Goal: Task Accomplishment & Management: Manage account settings

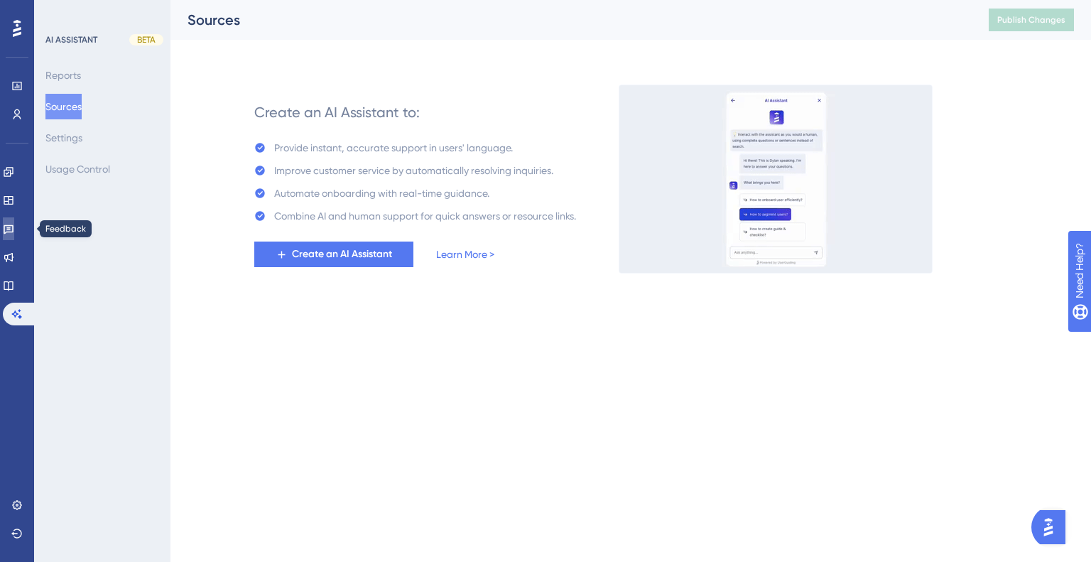
click at [9, 227] on link at bounding box center [8, 228] width 11 height 23
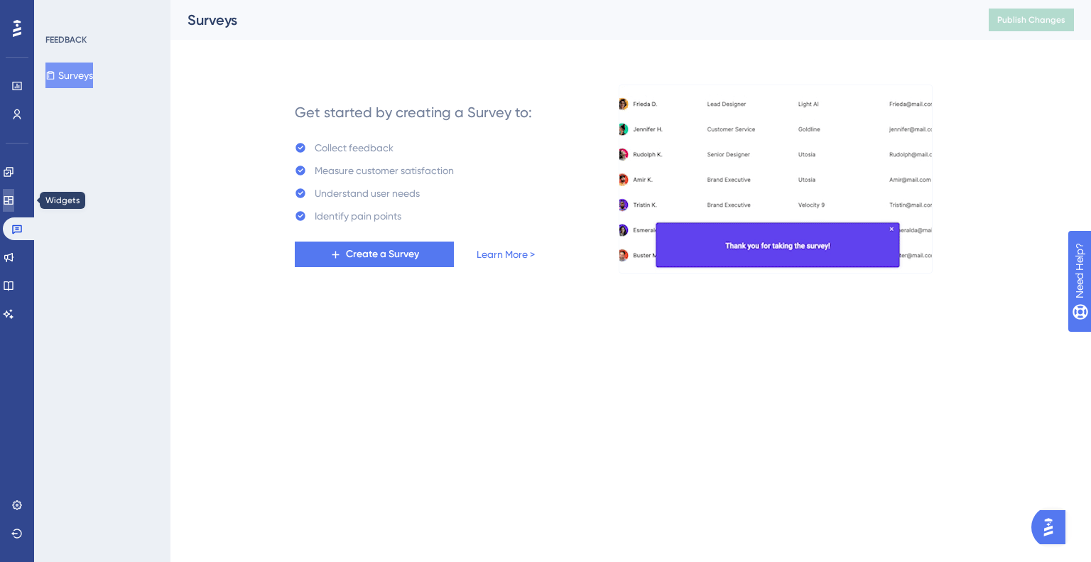
click at [11, 198] on icon at bounding box center [8, 200] width 11 height 11
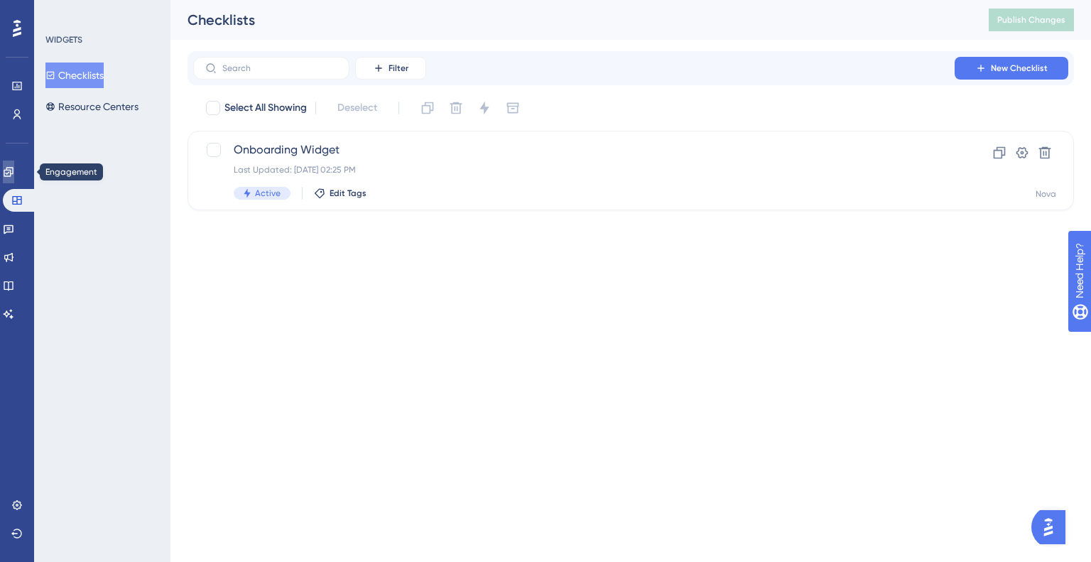
click at [13, 172] on icon at bounding box center [8, 171] width 9 height 9
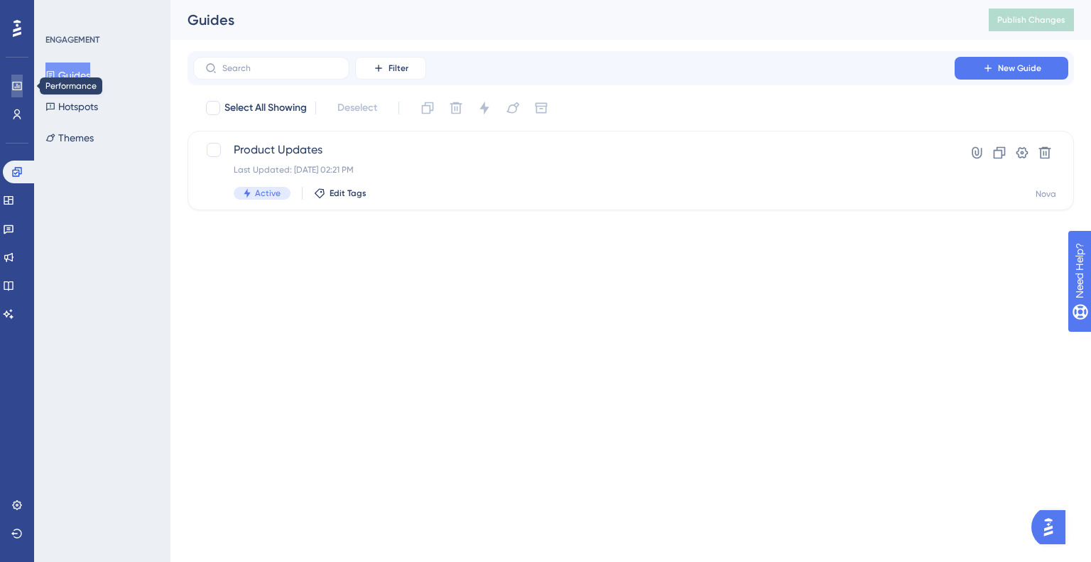
click at [11, 92] on link at bounding box center [16, 86] width 11 height 23
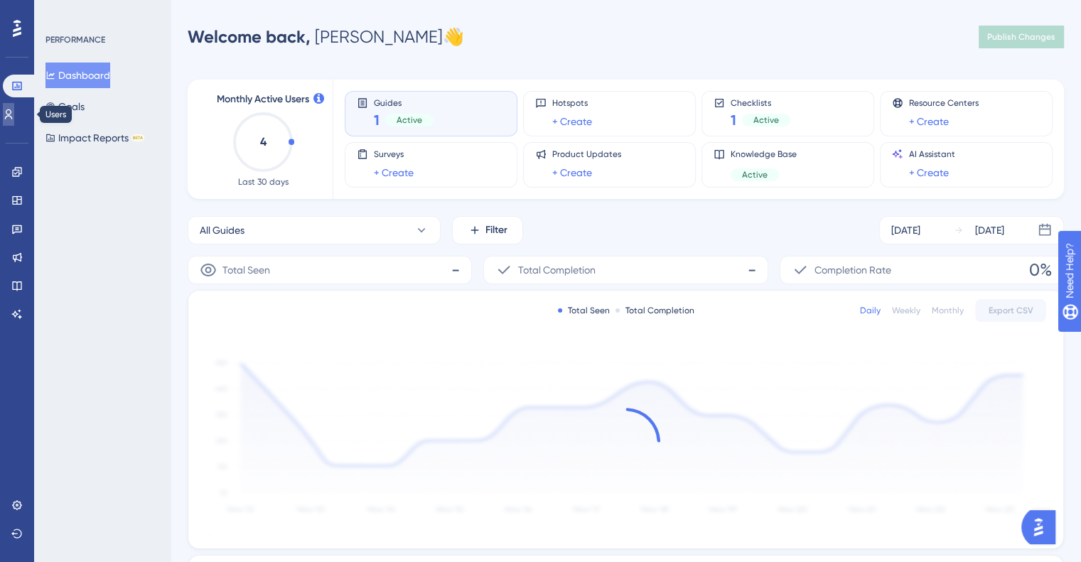
click at [11, 110] on icon at bounding box center [8, 114] width 11 height 11
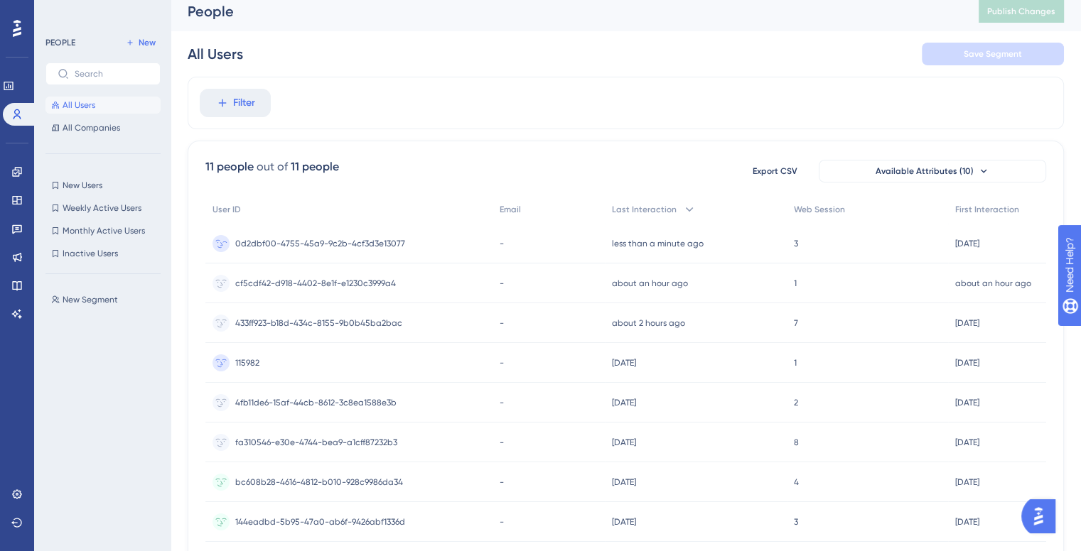
scroll to position [11, 0]
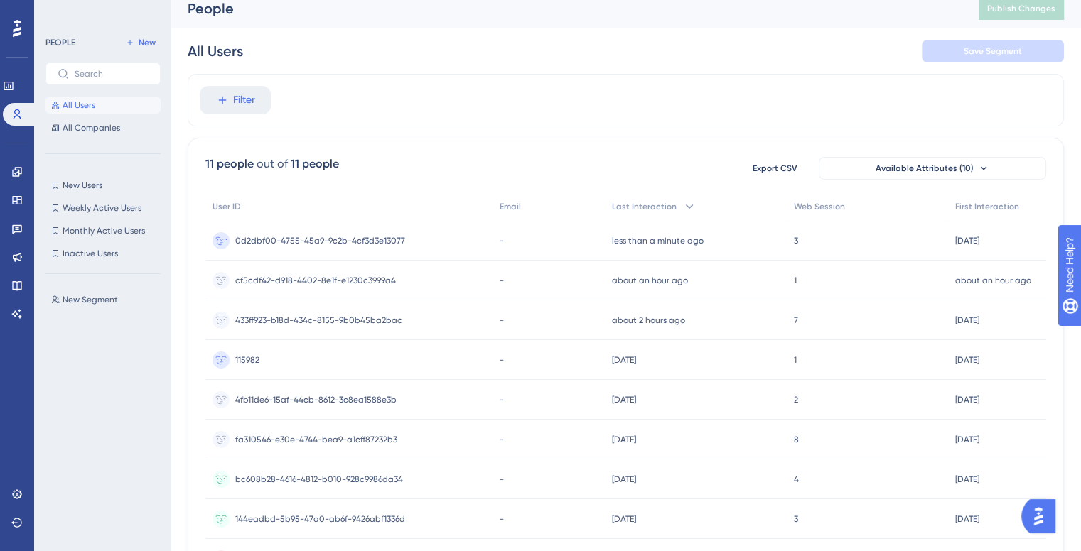
click at [335, 222] on div "0d2dbf00-4755-45a9-9c2b-4cf3d3e13077 0d2dbf00-4755-45a9-9c2b-4cf3d3e13077" at bounding box center [320, 241] width 170 height 40
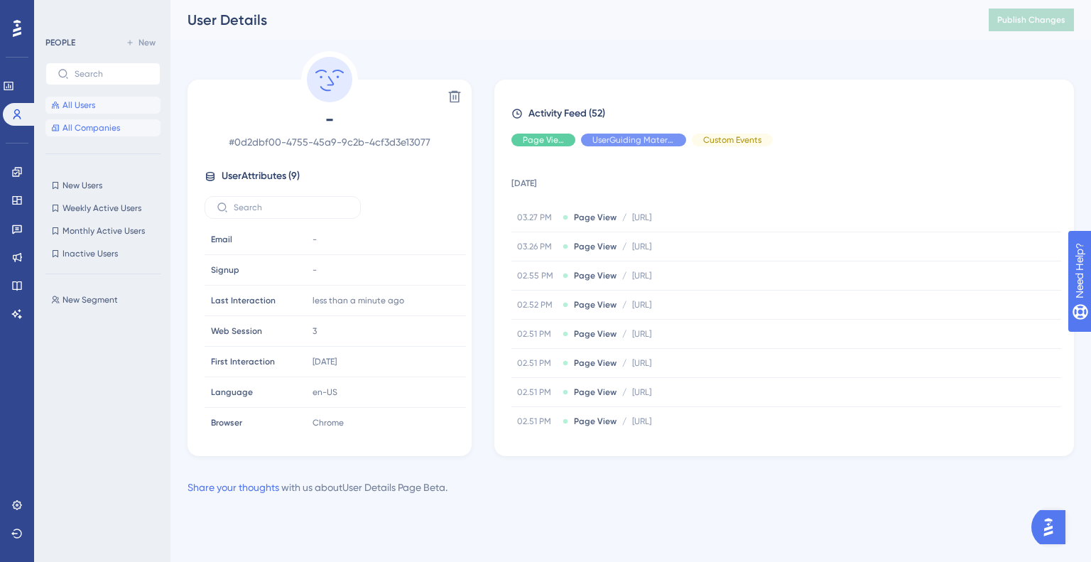
click at [113, 122] on span "All Companies" at bounding box center [92, 127] width 58 height 11
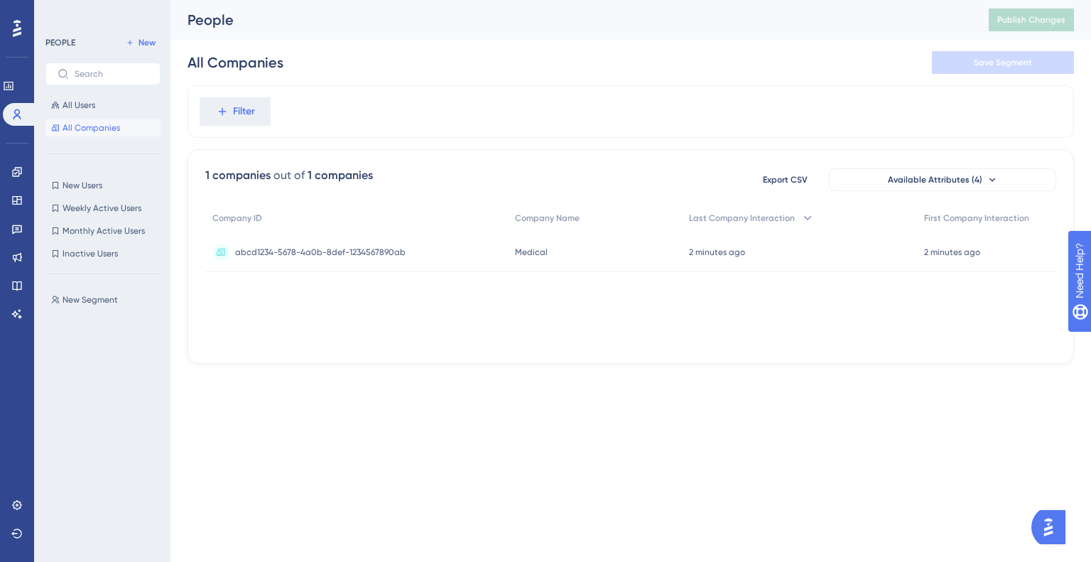
click at [317, 256] on div "abcd1234-5678-4a0b-8def-1234567890ab abcd1234-5678-4a0b-8def-1234567890ab" at bounding box center [320, 252] width 171 height 40
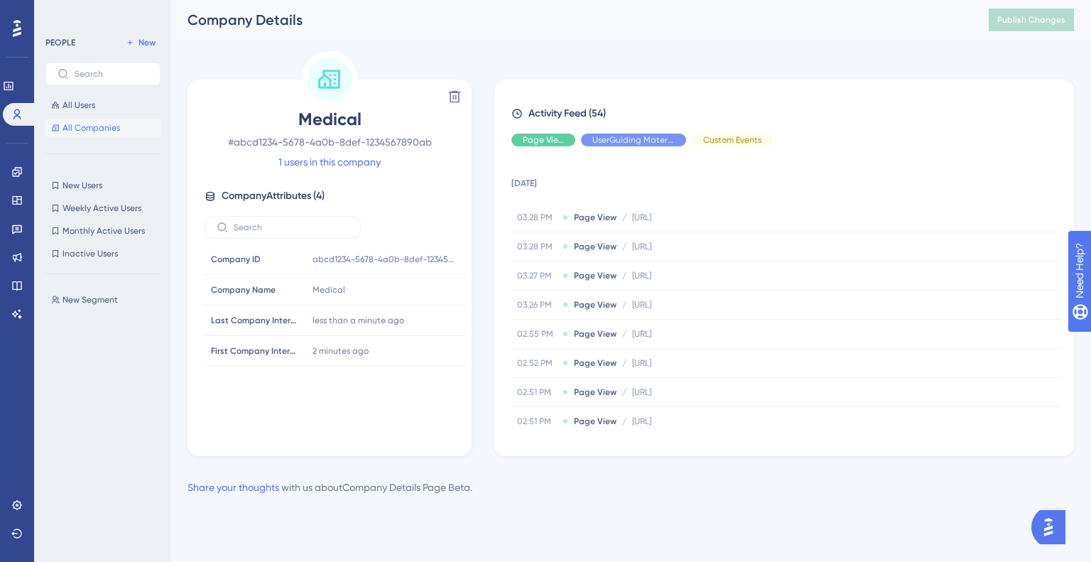
click at [321, 112] on span "Medical" at bounding box center [330, 119] width 250 height 23
click at [327, 291] on span "Medical" at bounding box center [329, 289] width 33 height 11
click at [327, 289] on span "Medical" at bounding box center [329, 289] width 33 height 11
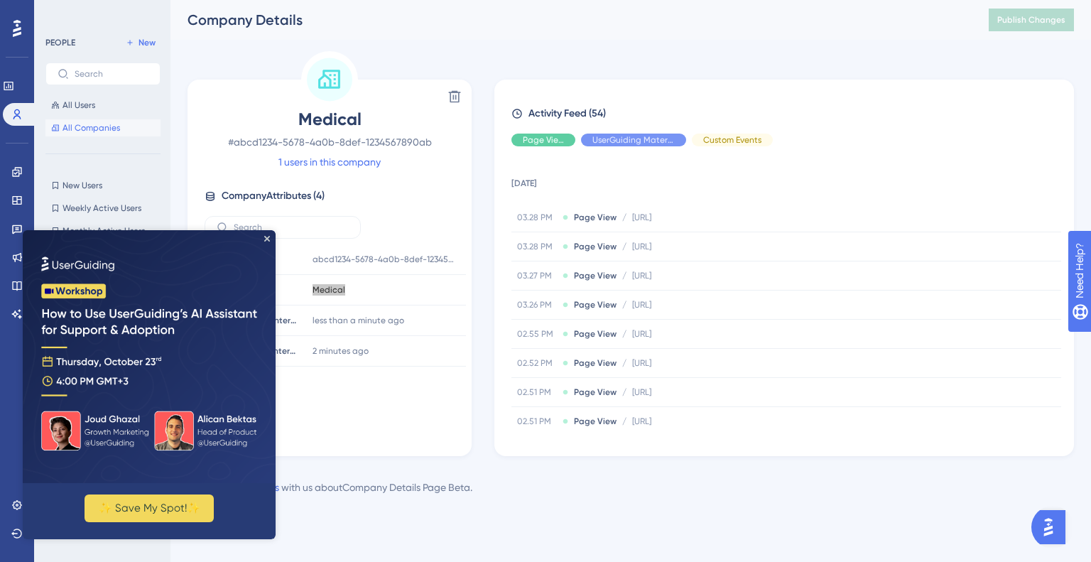
click at [268, 236] on icon "Close Preview" at bounding box center [267, 239] width 6 height 6
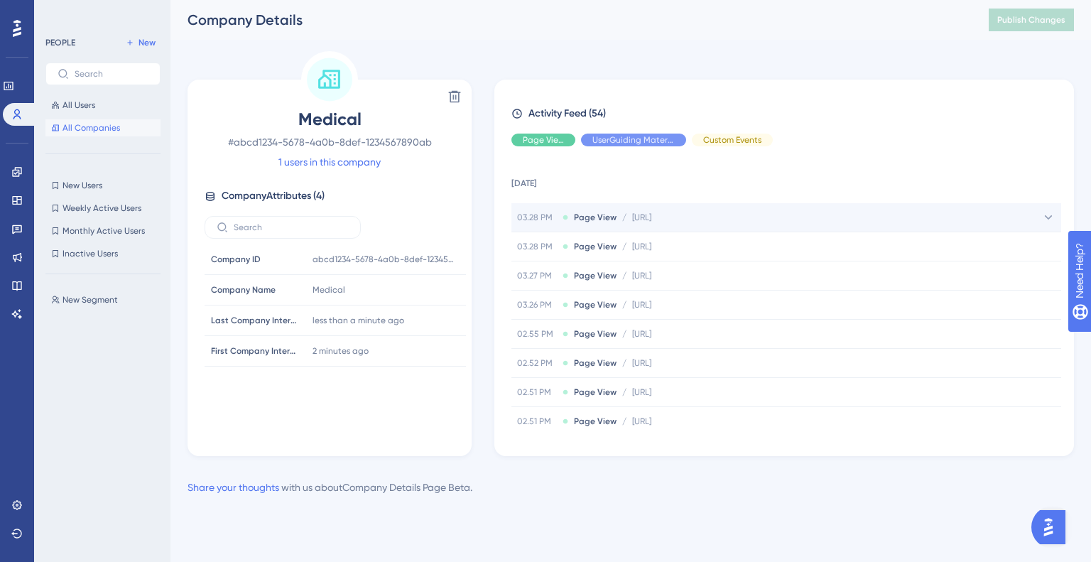
click at [620, 223] on div "03.28 PM Page View / http://localhost:8080/nova/appointments http://localhost:8…" at bounding box center [787, 217] width 550 height 28
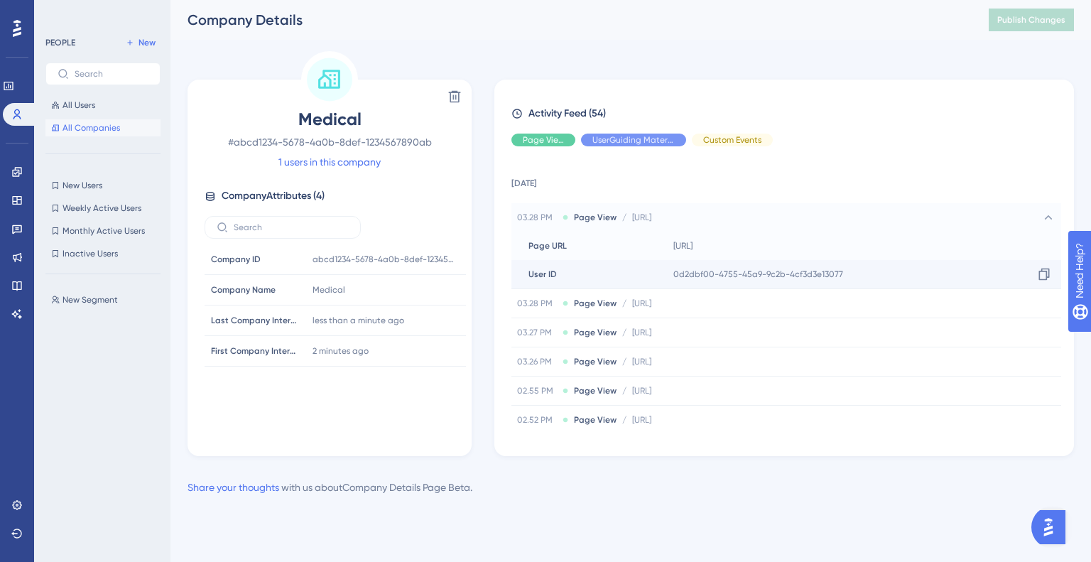
click at [622, 281] on div "User ID User ID" at bounding box center [590, 274] width 156 height 28
click at [622, 301] on span "/" at bounding box center [624, 303] width 4 height 11
click at [81, 104] on span "All Users" at bounding box center [79, 104] width 33 height 11
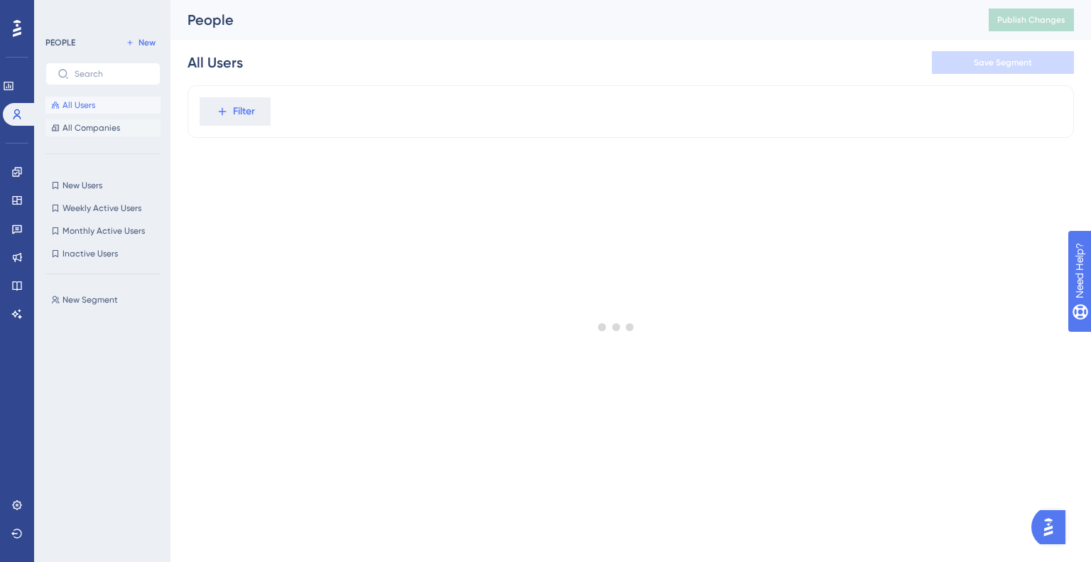
click at [97, 121] on button "All Companies" at bounding box center [102, 127] width 115 height 17
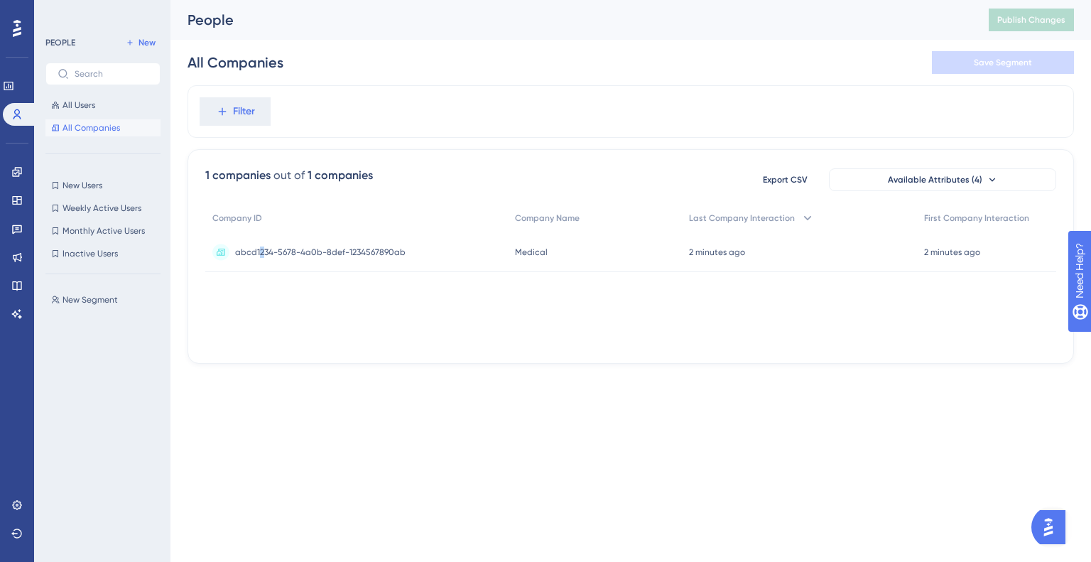
click at [261, 257] on div "abcd1234-5678-4a0b-8def-1234567890ab abcd1234-5678-4a0b-8def-1234567890ab" at bounding box center [320, 252] width 171 height 40
click at [384, 249] on span "abcd1234-5678-4a0b-8def-1234567890ab" at bounding box center [320, 252] width 171 height 11
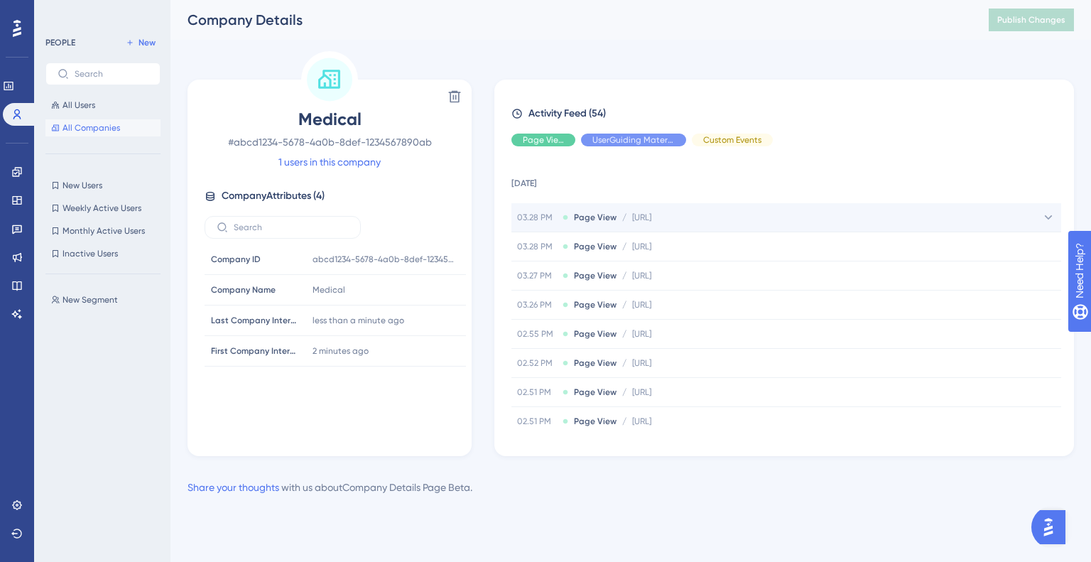
click at [589, 221] on span "Page View" at bounding box center [595, 217] width 43 height 11
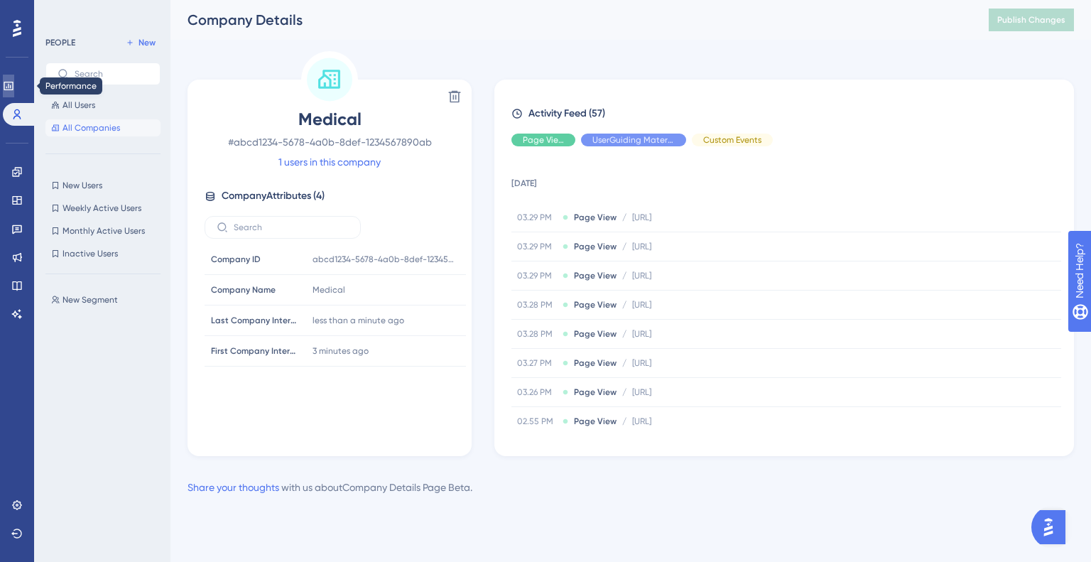
click at [10, 85] on link at bounding box center [8, 86] width 11 height 23
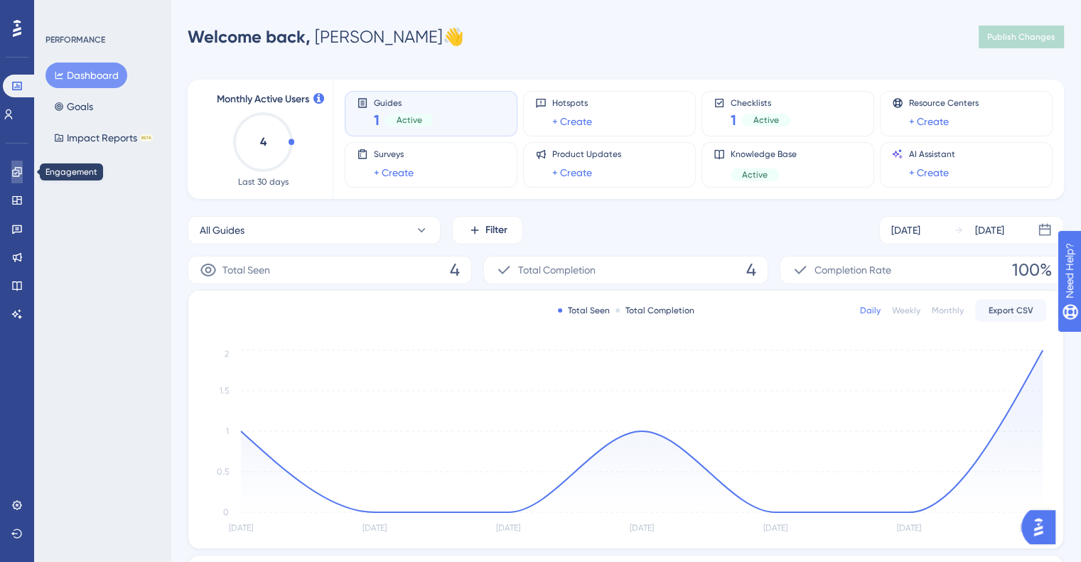
click at [20, 172] on icon at bounding box center [16, 171] width 11 height 11
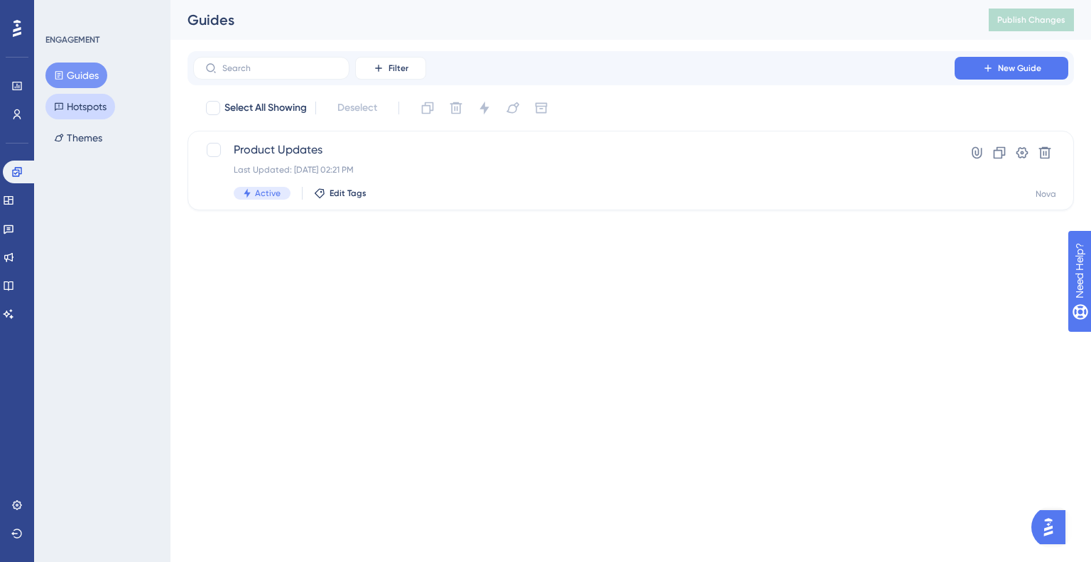
click at [87, 99] on button "Hotspots" at bounding box center [80, 107] width 70 height 26
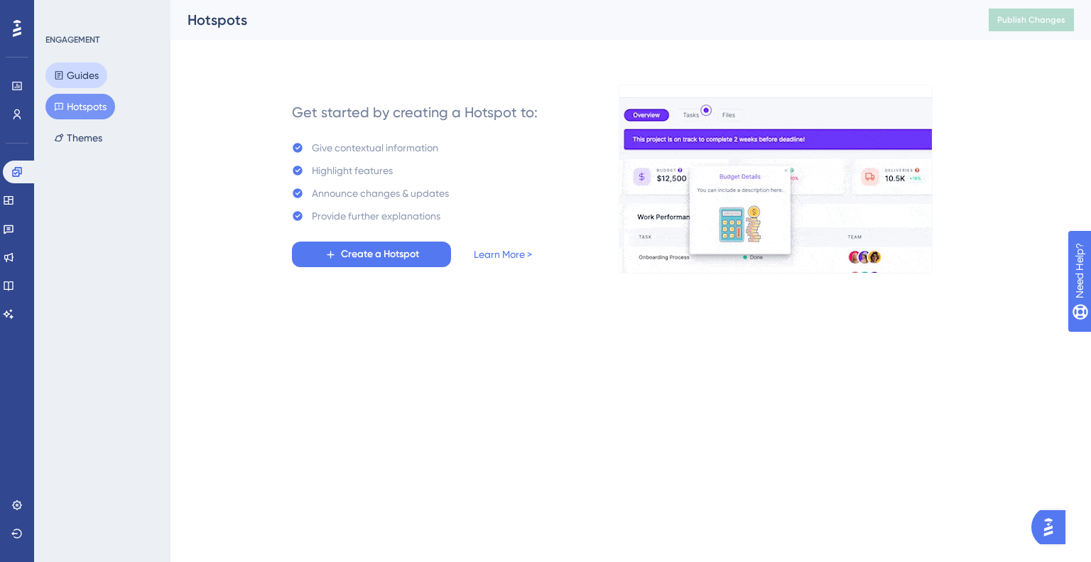
click at [75, 85] on button "Guides" at bounding box center [76, 76] width 62 height 26
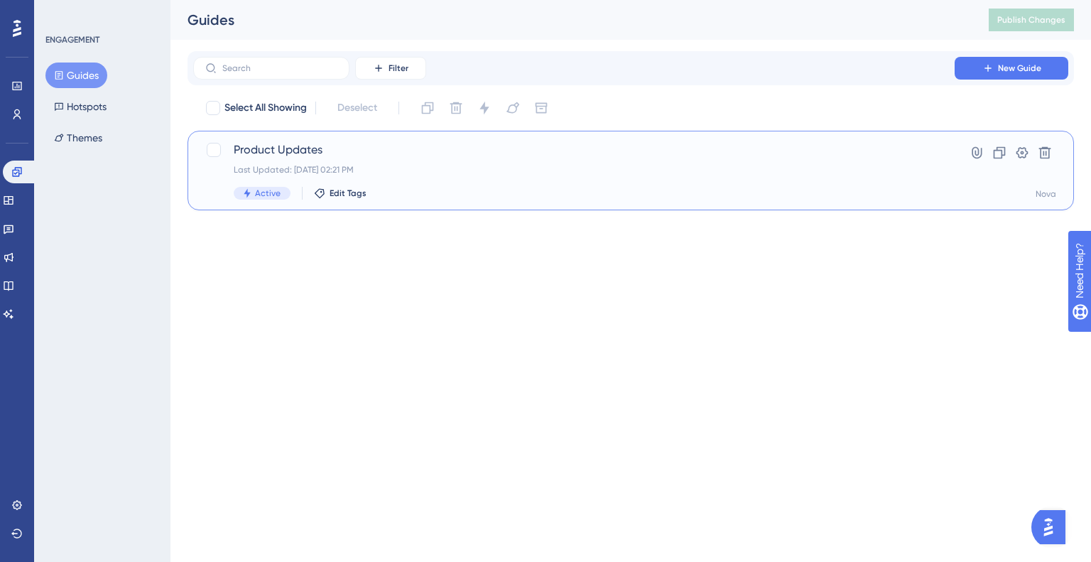
click at [281, 162] on div "Product Updates Last Updated: Oct 09 2025, 02:21 PM Active Edit Tags" at bounding box center [574, 170] width 681 height 58
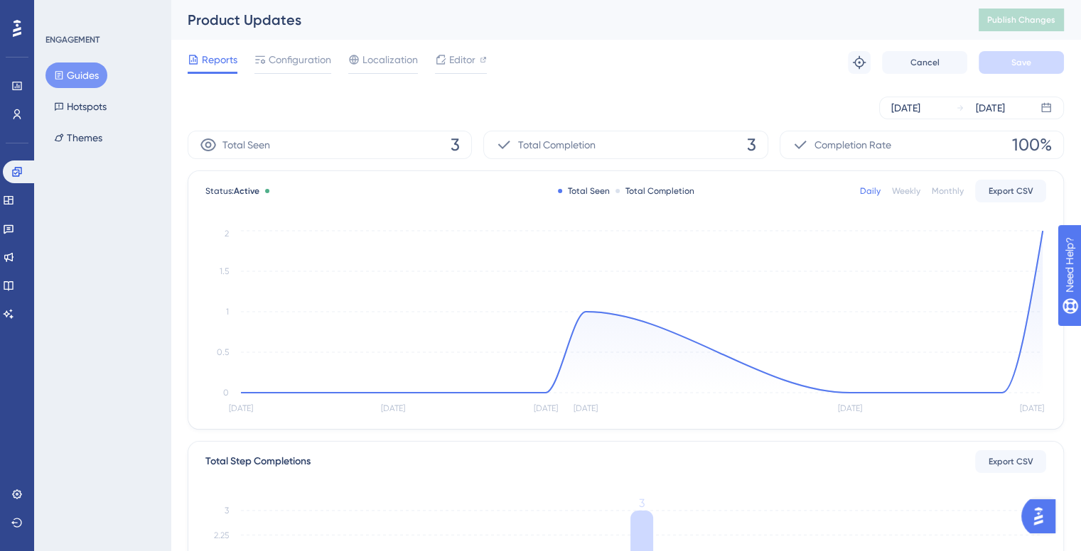
drag, startPoint x: 153, startPoint y: 65, endPoint x: 164, endPoint y: 65, distance: 10.7
click at [162, 65] on div "ENGAGEMENT Guides Hotspots Themes" at bounding box center [102, 275] width 136 height 551
click at [251, 59] on div "Reports Configuration Localization Editor" at bounding box center [337, 62] width 299 height 23
click at [283, 53] on span "Configuration" at bounding box center [300, 59] width 63 height 17
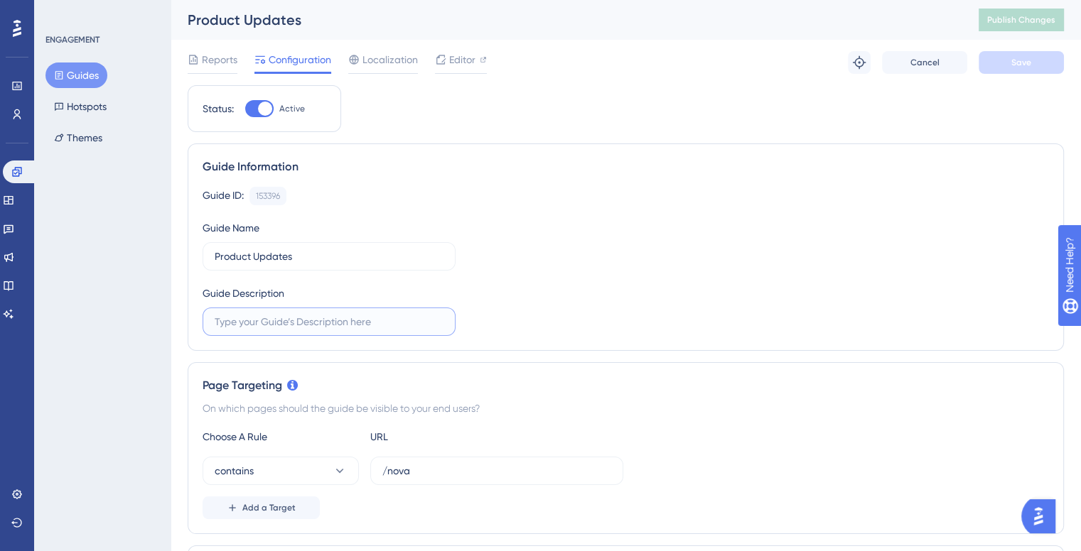
click at [284, 320] on input "text" at bounding box center [329, 322] width 229 height 16
click at [266, 259] on input "Product Updates" at bounding box center [329, 257] width 229 height 16
click at [440, 15] on div "Product Updates" at bounding box center [565, 20] width 755 height 20
click at [444, 64] on icon at bounding box center [440, 59] width 11 height 11
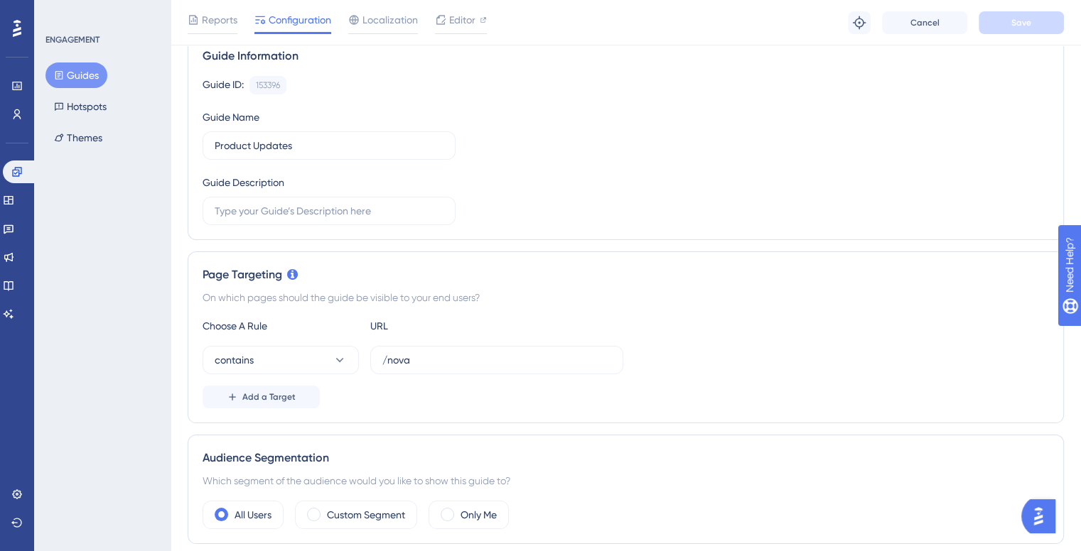
scroll to position [118, 0]
click at [14, 90] on icon at bounding box center [16, 86] width 9 height 9
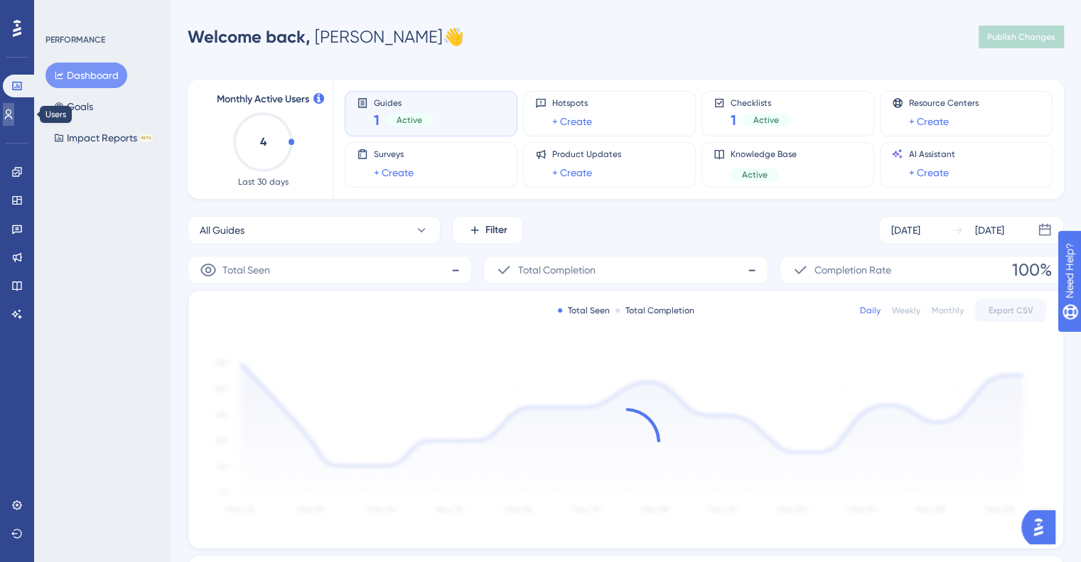
click at [14, 121] on link at bounding box center [8, 114] width 11 height 23
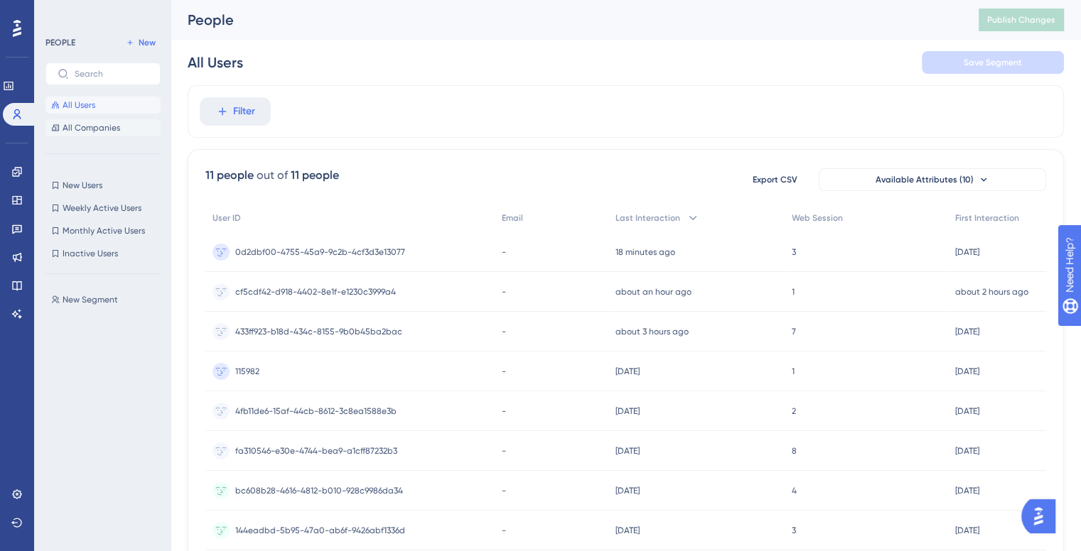
click at [109, 134] on button "All Companies" at bounding box center [102, 127] width 115 height 17
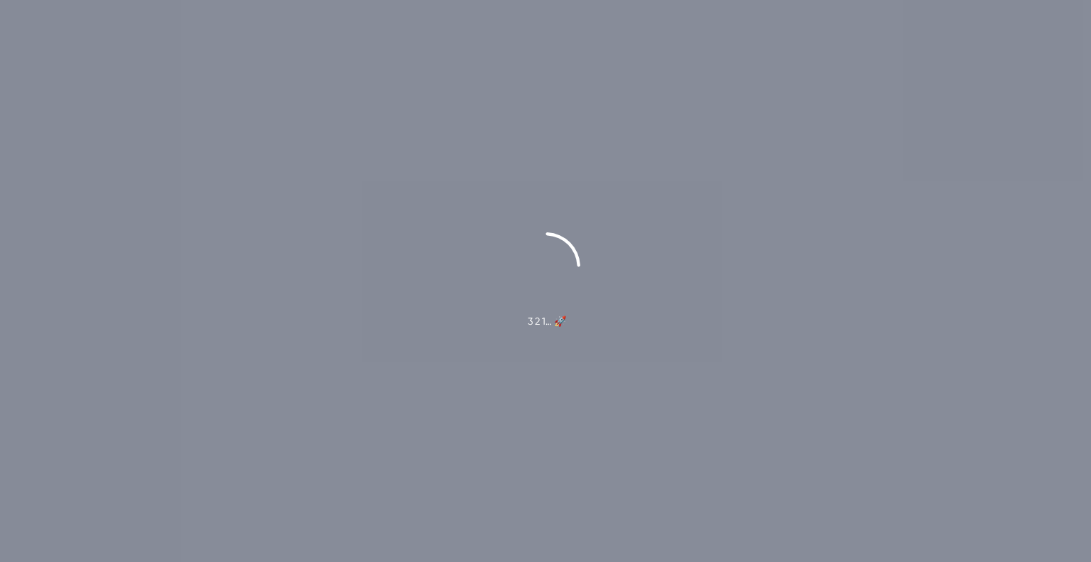
click at [480, 233] on div "3 2 1… 🚀" at bounding box center [545, 280] width 1091 height 97
click at [462, 209] on div "3 2 1… 🚀" at bounding box center [545, 281] width 1091 height 562
click at [423, 199] on div "3 2 1… 🚀" at bounding box center [545, 281] width 1091 height 562
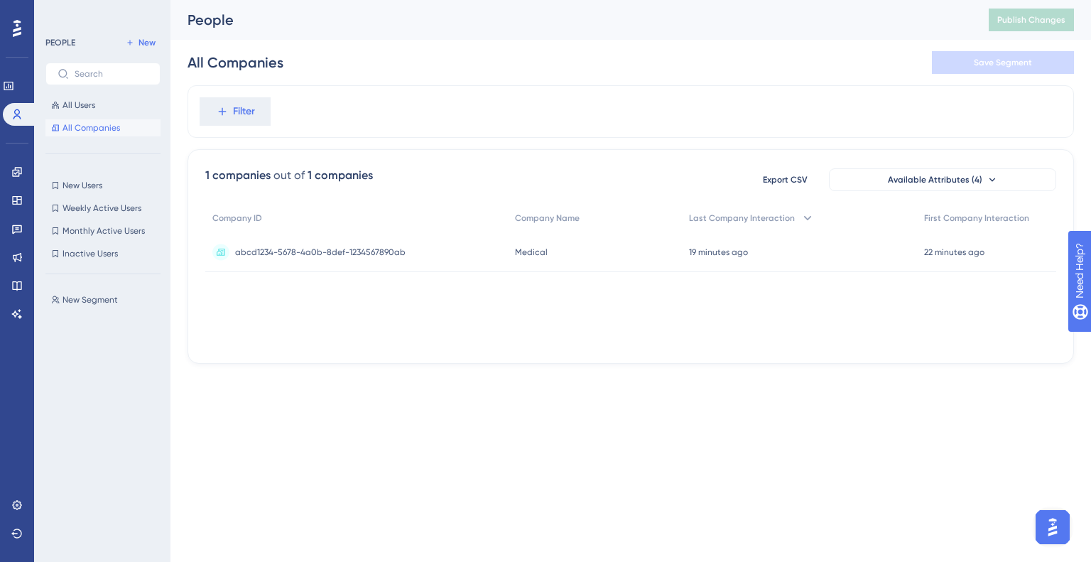
click at [352, 266] on div "abcd1234-5678-4a0b-8def-1234567890ab abcd1234-5678-4a0b-8def-1234567890ab" at bounding box center [320, 252] width 171 height 40
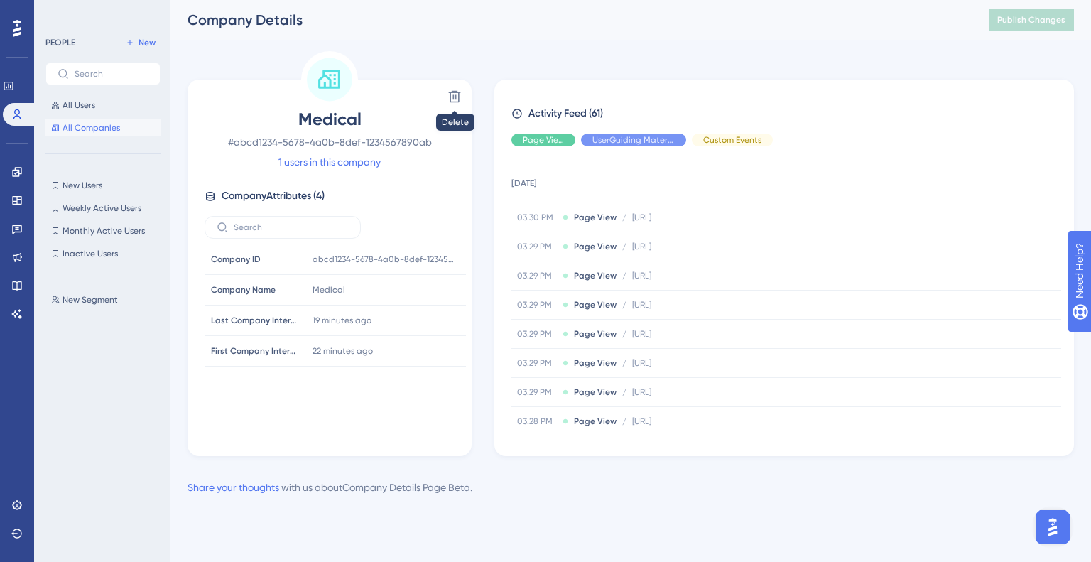
click at [466, 93] on div "Delete Medical # [SECURITY_DATA]-5678-4a0b-8def-1234567890ab 1 users in this co…" at bounding box center [330, 268] width 284 height 377
click at [449, 104] on button at bounding box center [454, 96] width 23 height 23
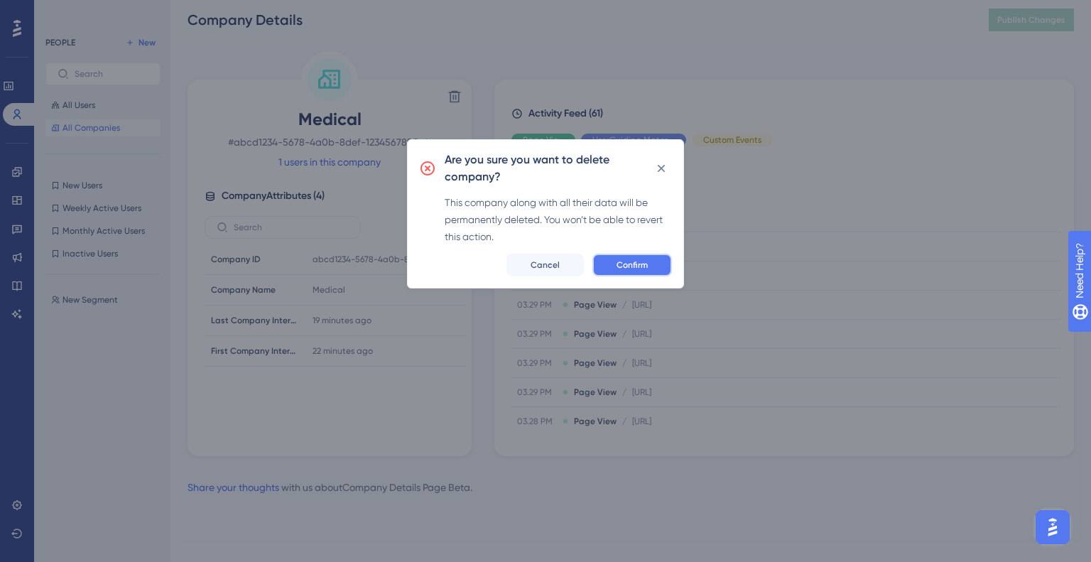
click at [636, 261] on span "Confirm" at bounding box center [632, 264] width 31 height 11
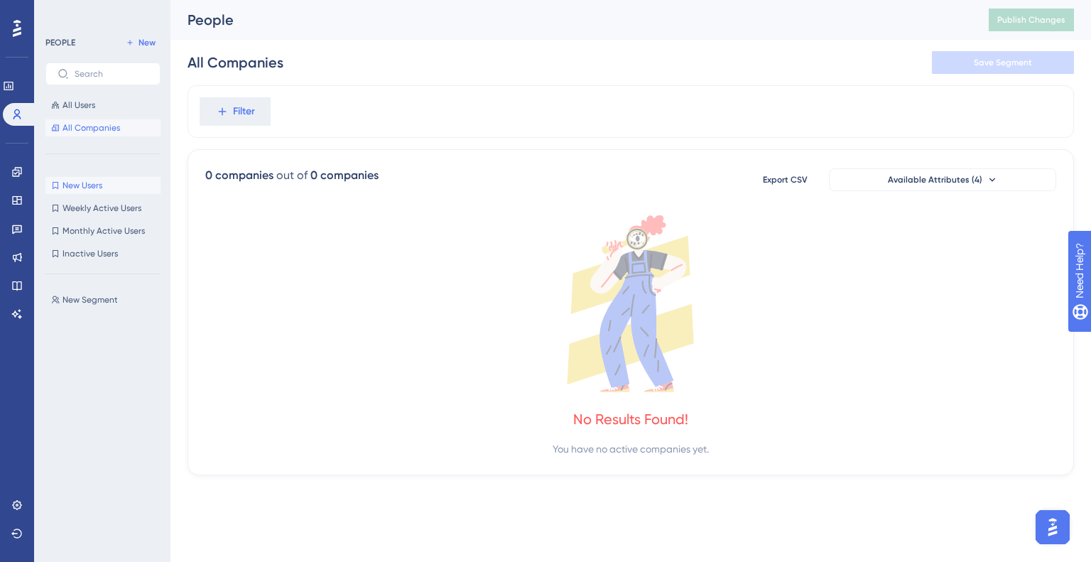
click at [75, 187] on span "New Users" at bounding box center [83, 185] width 40 height 11
